Goal: Communication & Community: Answer question/provide support

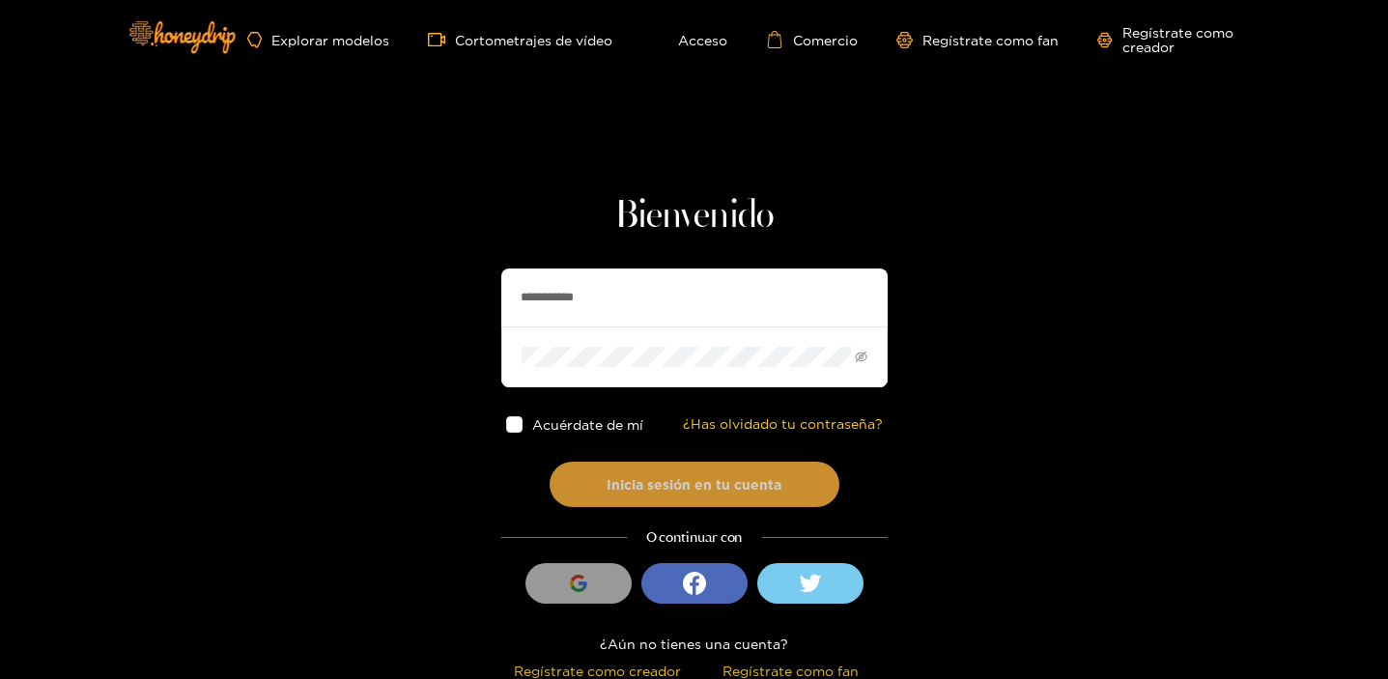
click at [681, 467] on button "Inicia sesión en tu cuenta" at bounding box center [695, 484] width 290 height 45
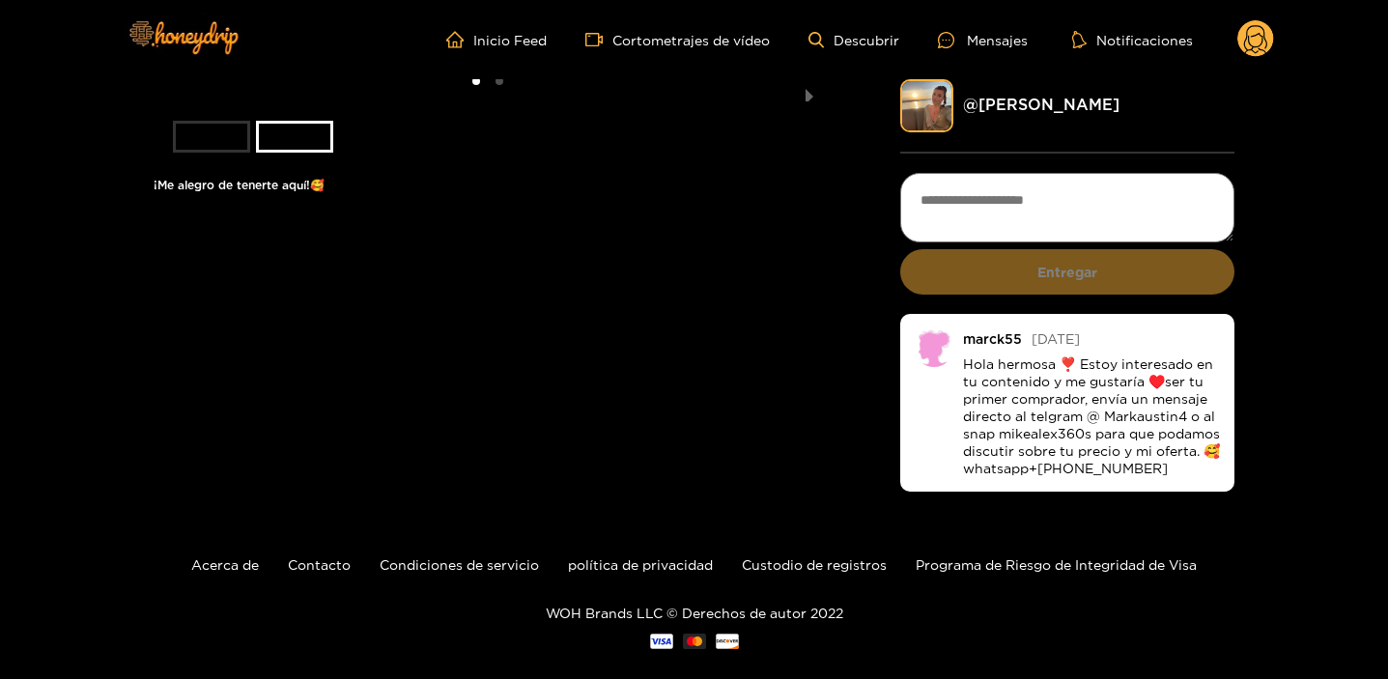
click at [1000, 53] on ul "Inicio Feed Cortometrajes de vídeo Descubrir Mensajes Notificaciones" at bounding box center [860, 39] width 828 height 39
click at [982, 47] on font "Mensajes" at bounding box center [997, 40] width 61 height 22
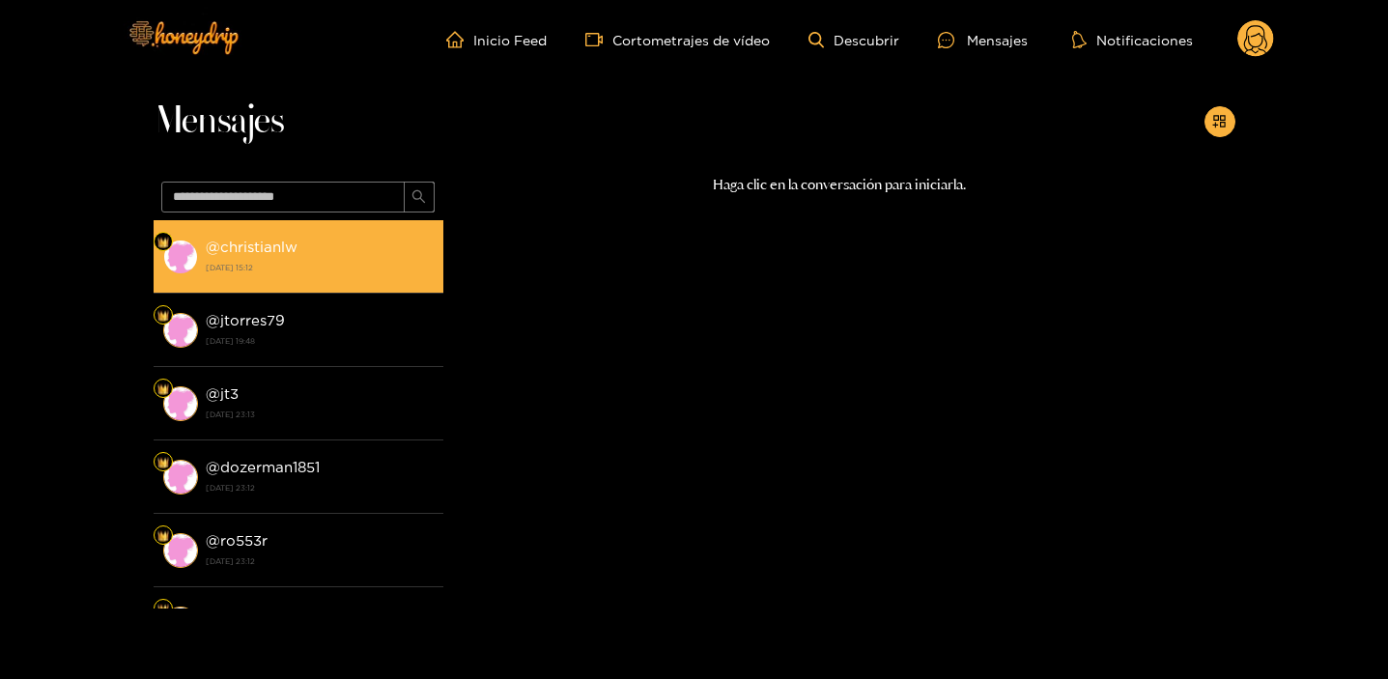
click at [337, 264] on strong "[DATE] 15:12" at bounding box center [320, 267] width 228 height 17
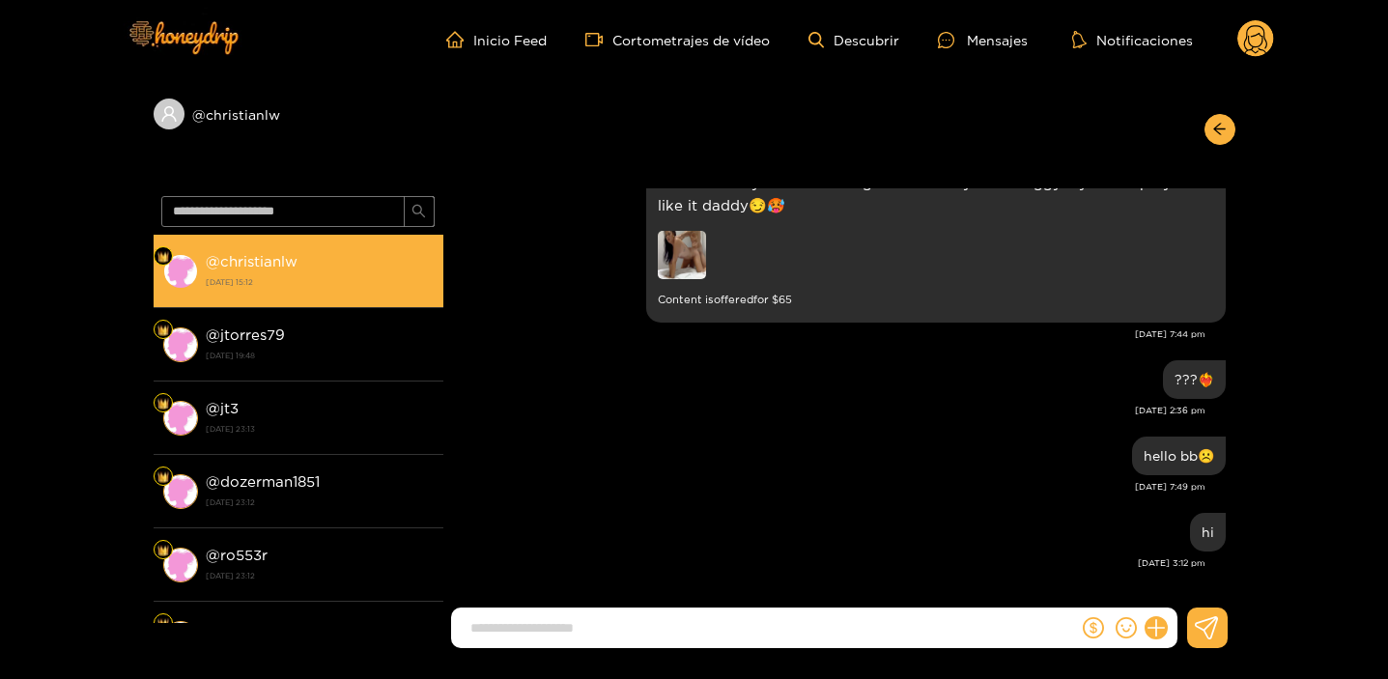
scroll to position [2058, 0]
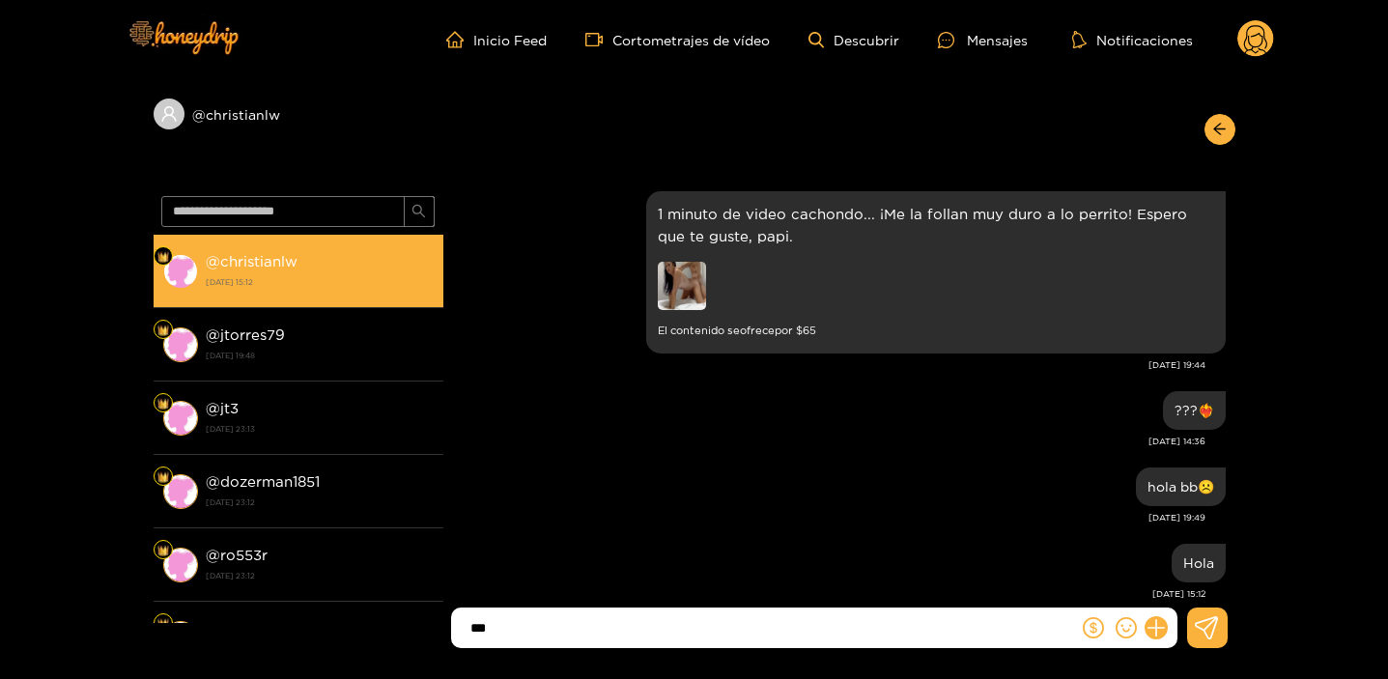
type input "***"
